Goal: Find contact information: Find contact information

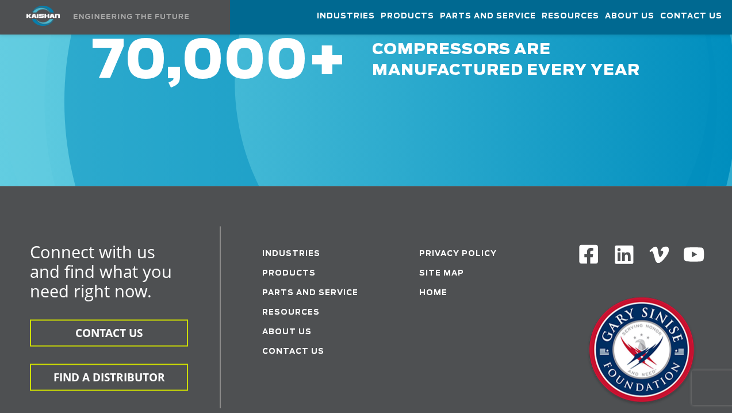
scroll to position [1456, 0]
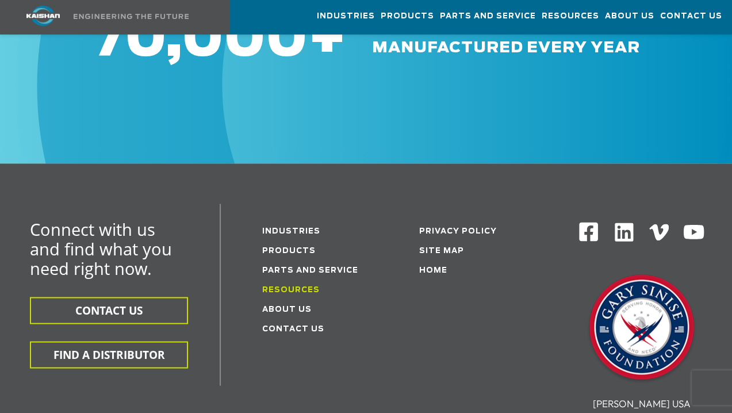
click at [291, 286] on link "Resources" at bounding box center [290, 289] width 57 height 7
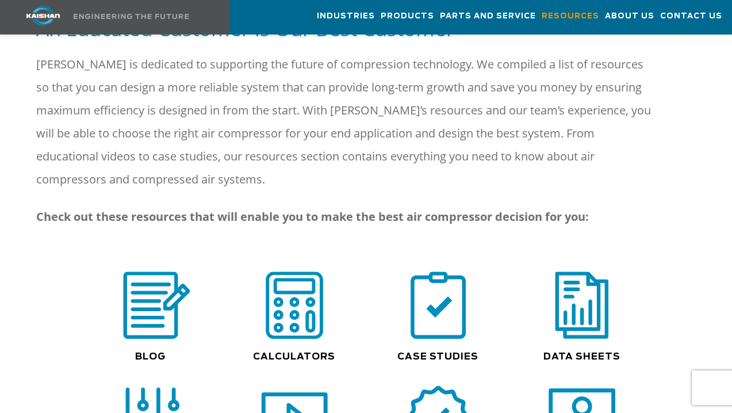
scroll to position [766, 0]
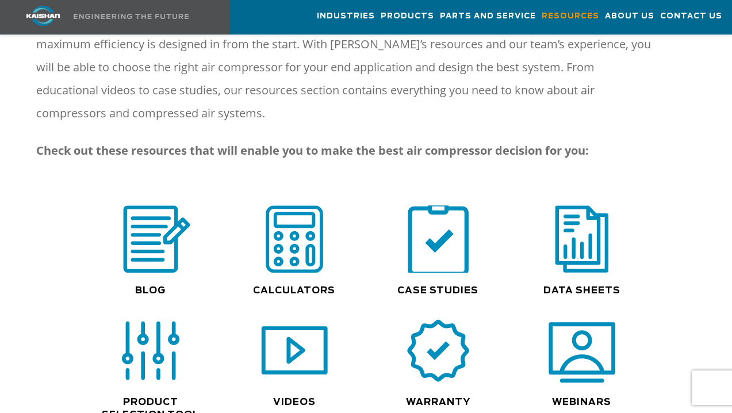
click at [445, 223] on img at bounding box center [438, 239] width 74 height 74
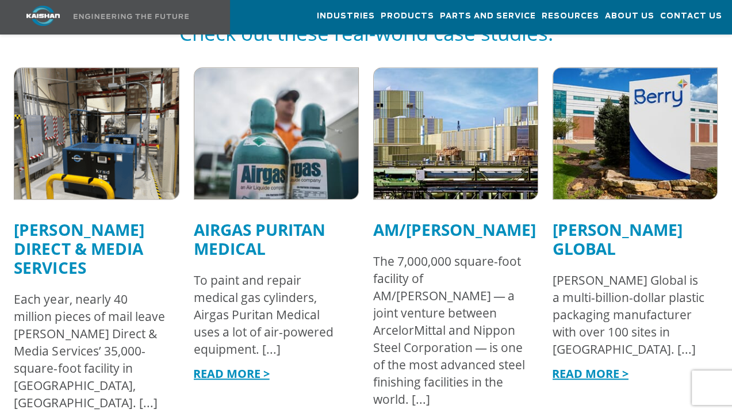
scroll to position [690, 0]
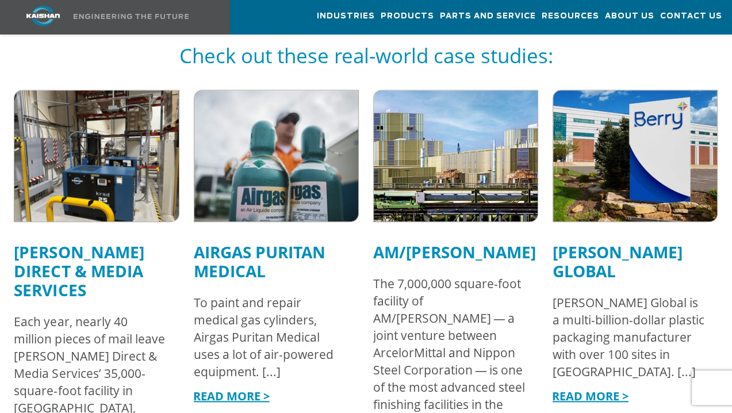
click at [581, 388] on link "READ MORE >" at bounding box center [590, 396] width 76 height 16
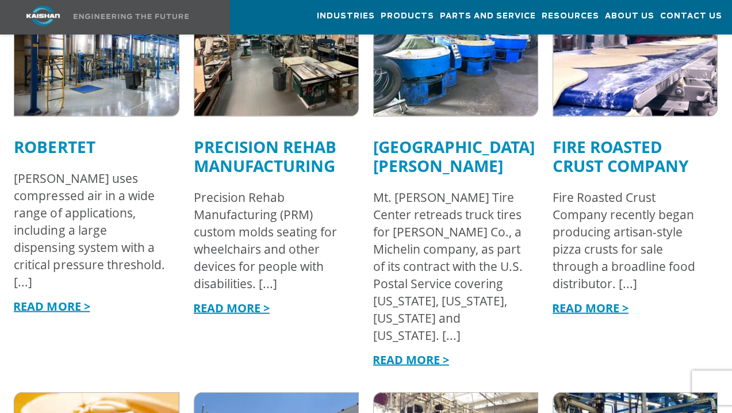
scroll to position [1916, 0]
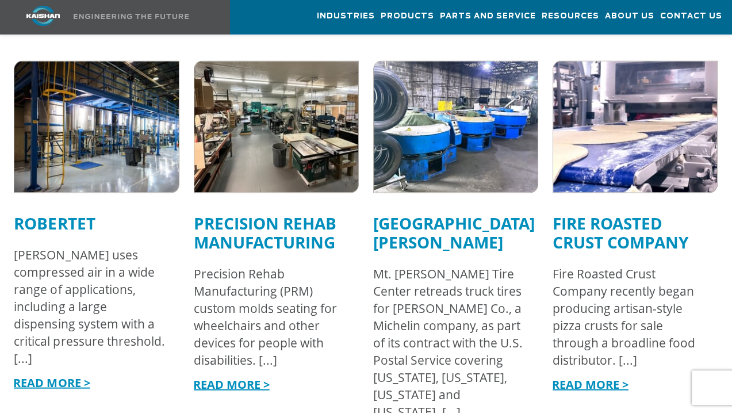
click at [640, 218] on link "Fire Roasted Crust Company" at bounding box center [621, 232] width 136 height 41
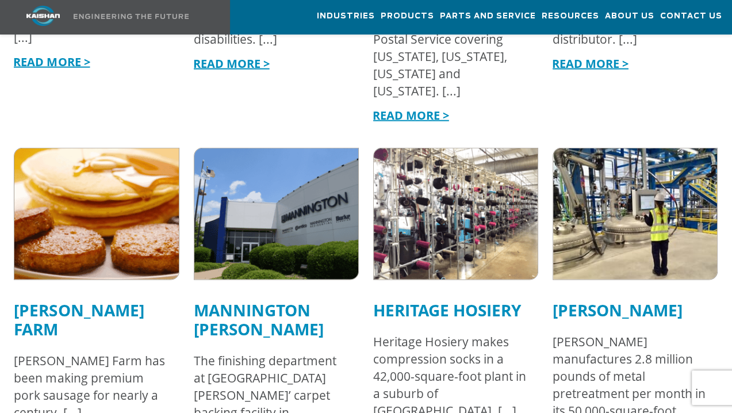
scroll to position [2300, 0]
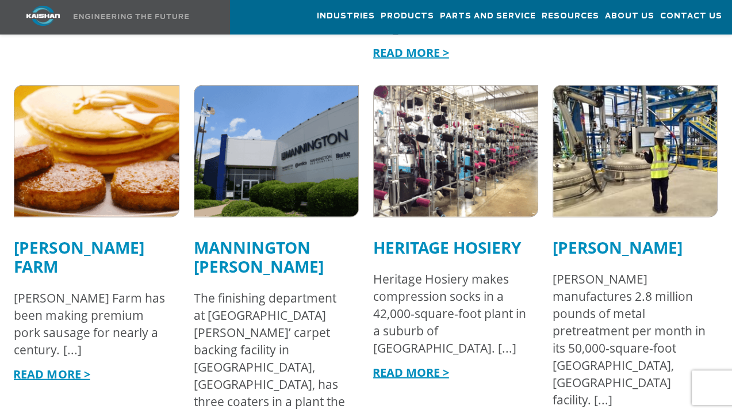
click at [47, 366] on link "READ MORE >" at bounding box center [51, 374] width 76 height 16
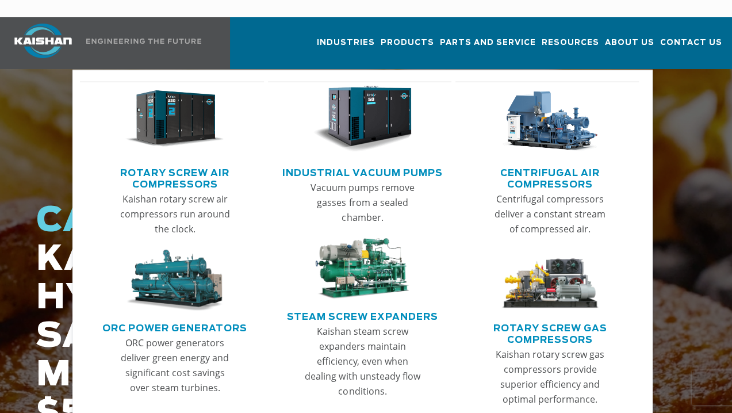
click at [177, 262] on img "Main menu" at bounding box center [174, 281] width 99 height 62
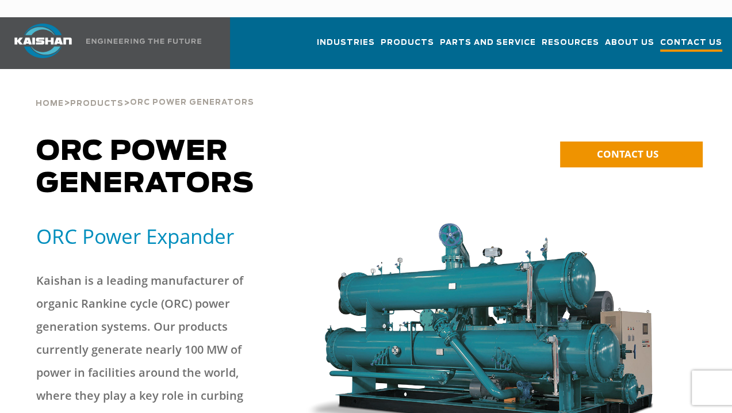
click at [692, 36] on span "Contact Us" at bounding box center [691, 44] width 62 height 16
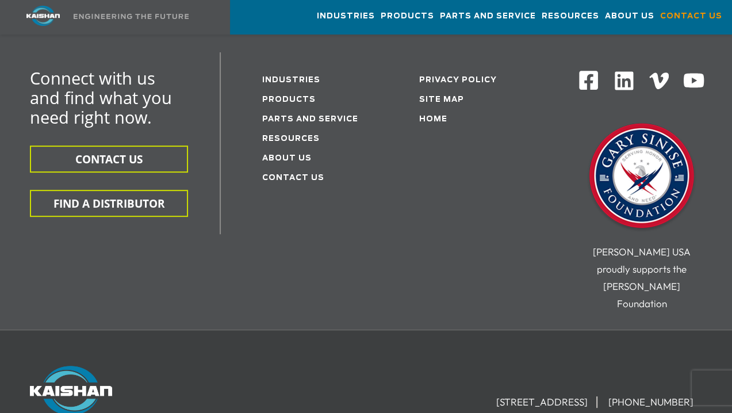
scroll to position [306, 0]
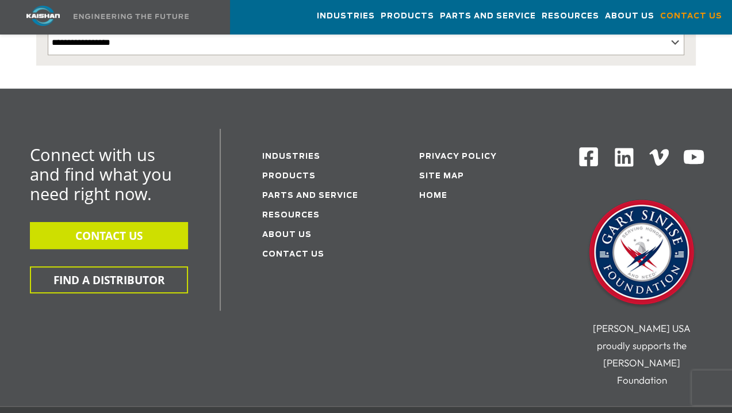
click at [100, 223] on button "CONTACT US" at bounding box center [109, 235] width 158 height 27
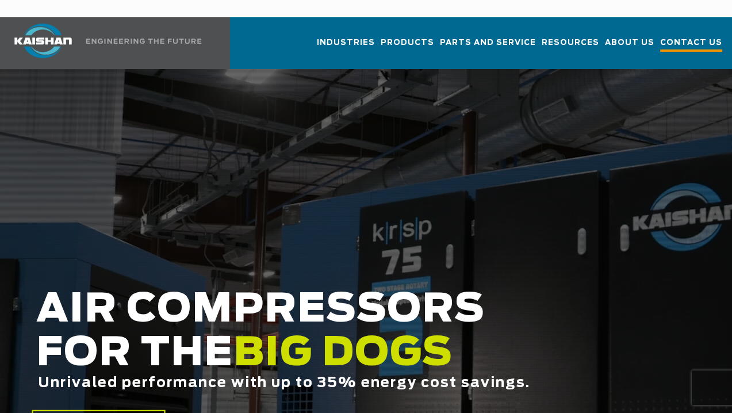
click at [693, 36] on span "Contact Us" at bounding box center [691, 44] width 62 height 16
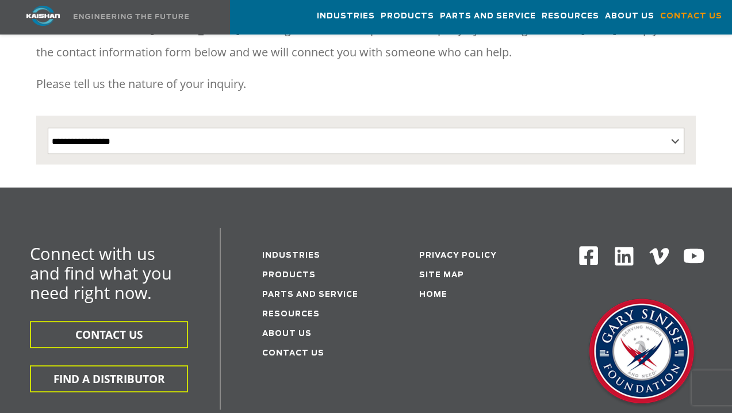
scroll to position [230, 0]
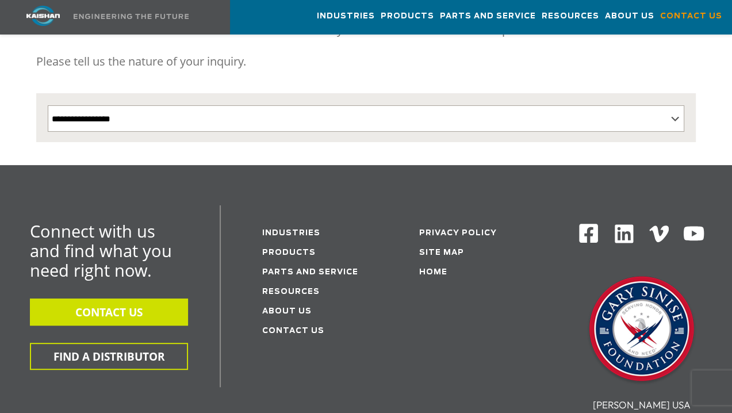
click at [114, 298] on button "CONTACT US" at bounding box center [109, 311] width 158 height 27
